Goal: Information Seeking & Learning: Find specific fact

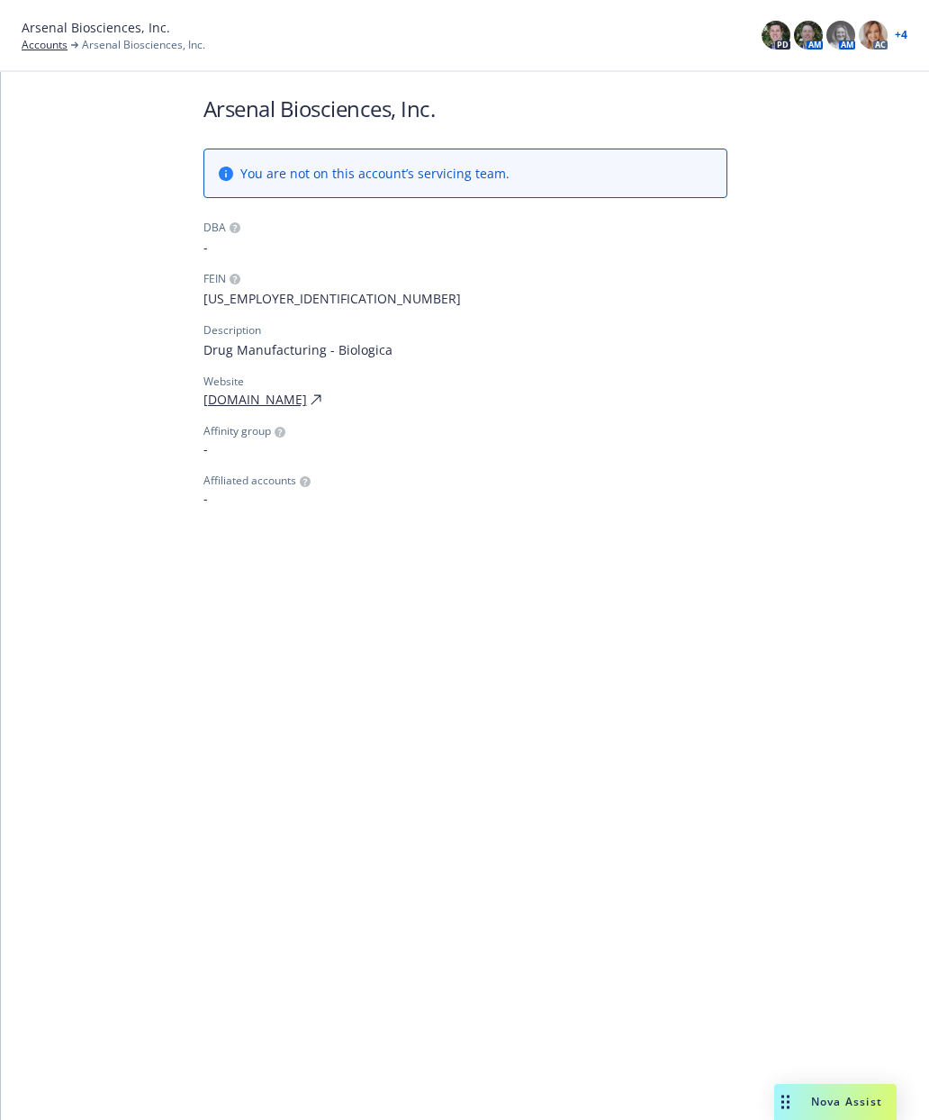
click at [36, 43] on link "Accounts" at bounding box center [45, 45] width 46 height 16
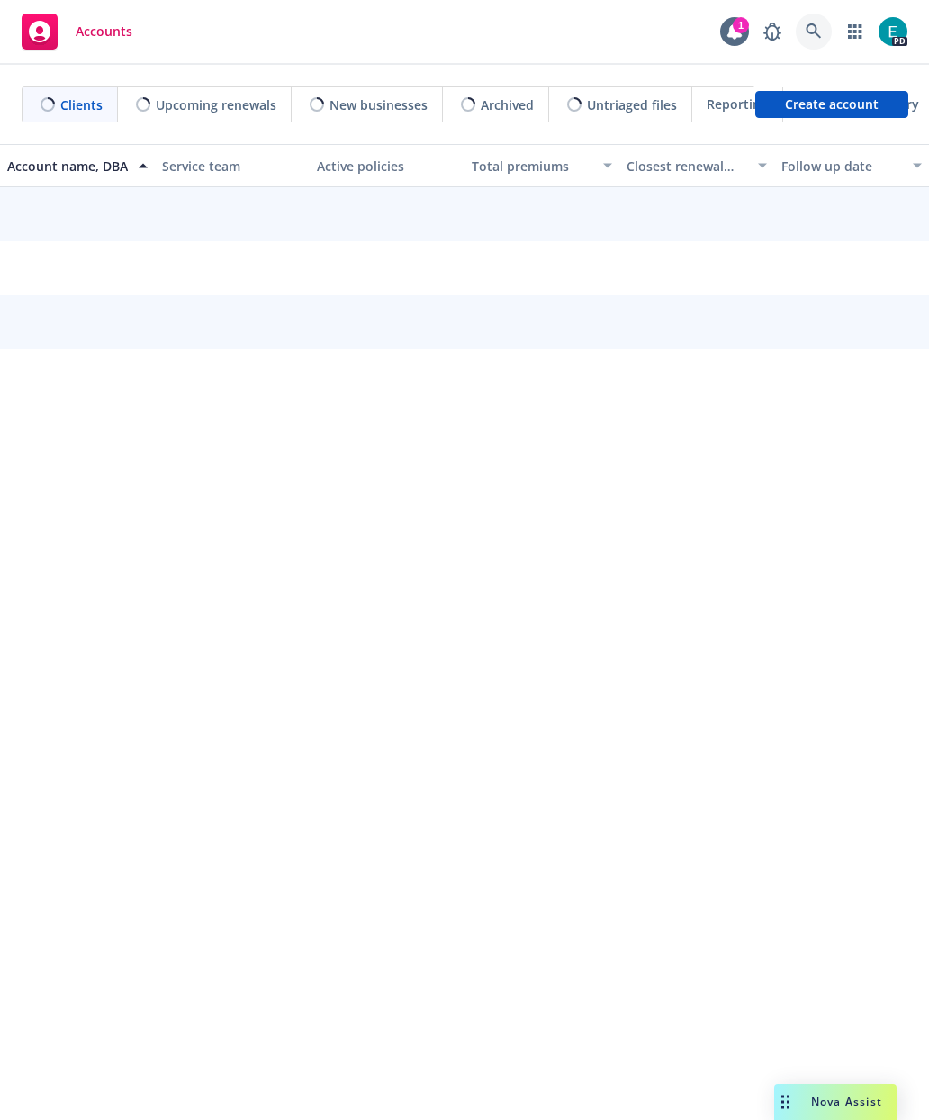
click at [807, 39] on icon at bounding box center [814, 31] width 16 height 16
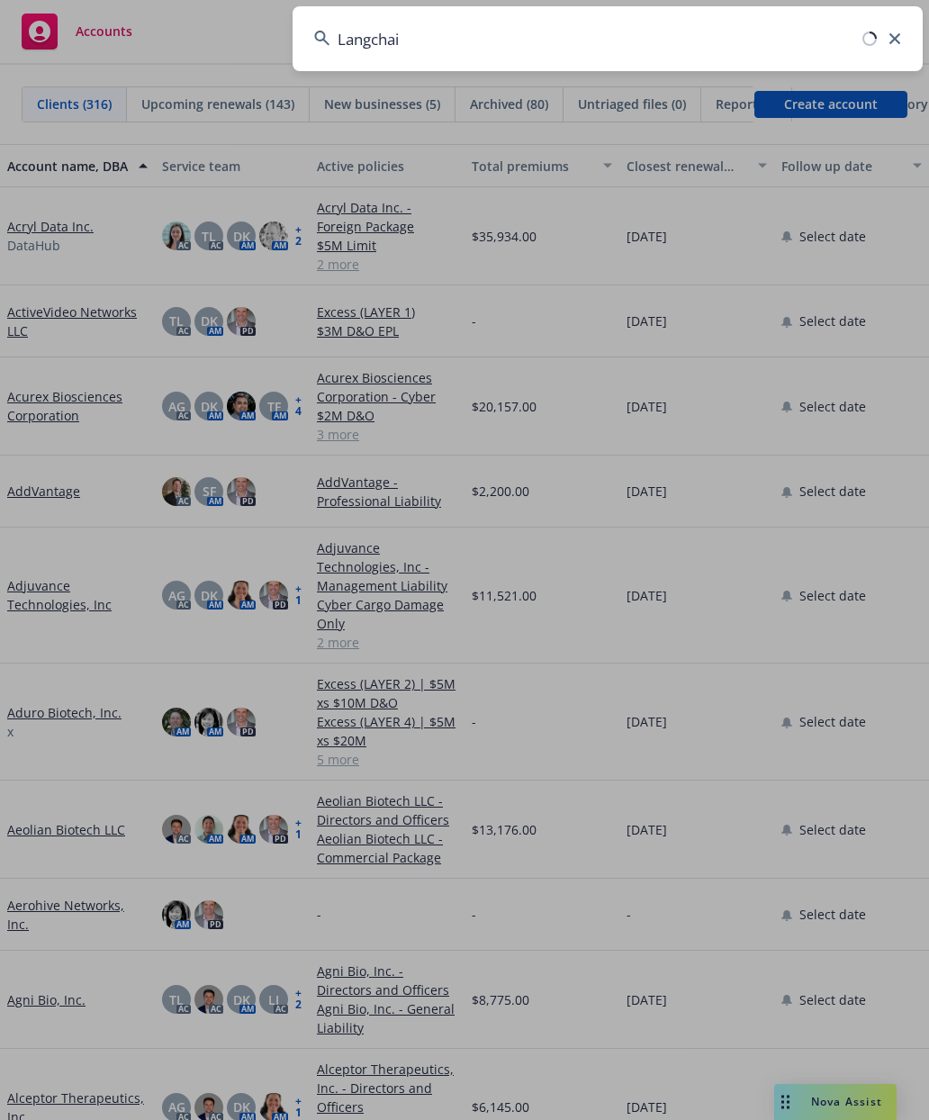
type input "Langchain"
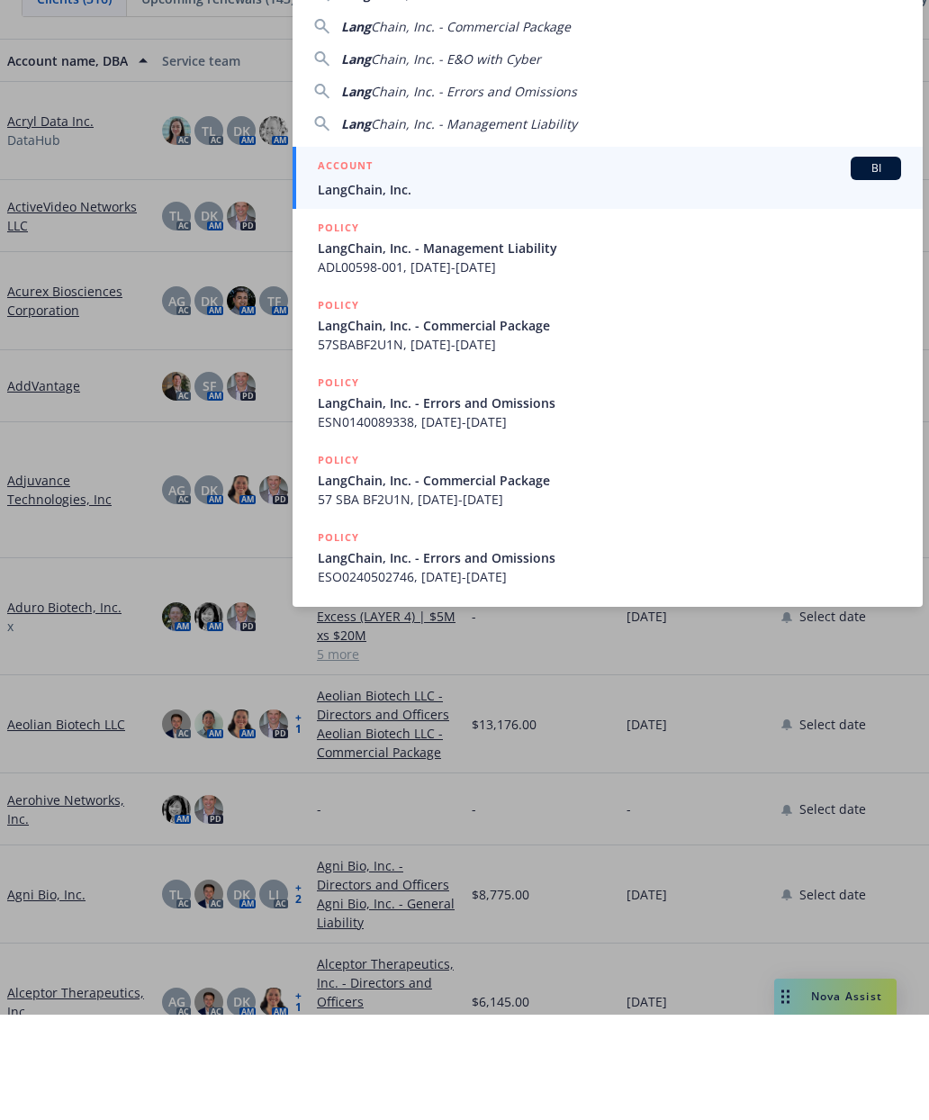
scroll to position [30, 0]
